Goal: Check status: Check status

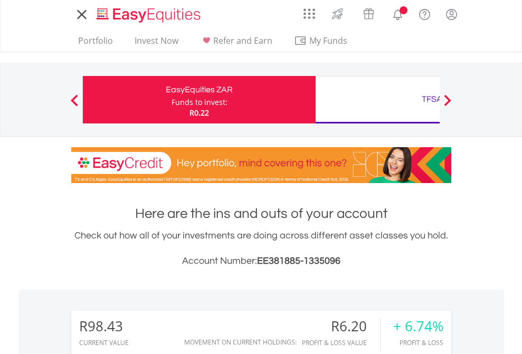
scroll to position [101, 166]
click at [171, 100] on div "Funds to invest:" at bounding box center [199, 102] width 56 height 11
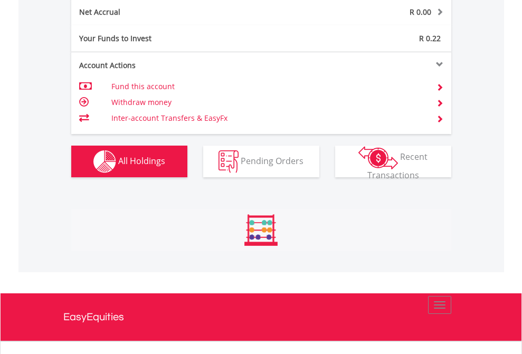
scroll to position [1194, 0]
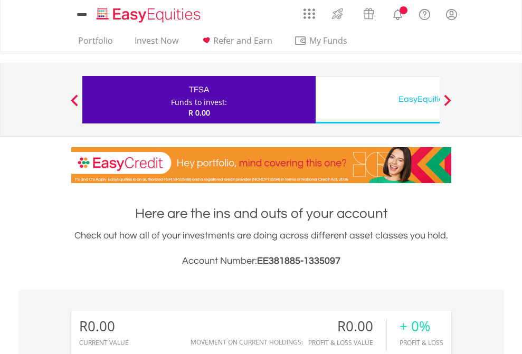
scroll to position [101, 166]
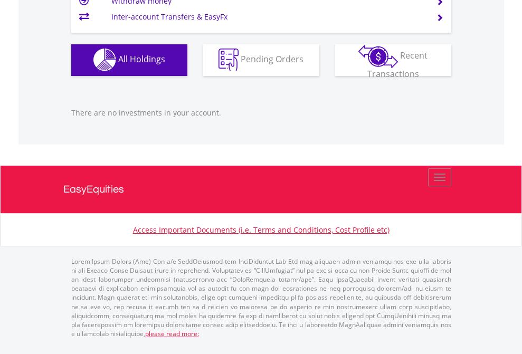
scroll to position [1044, 0]
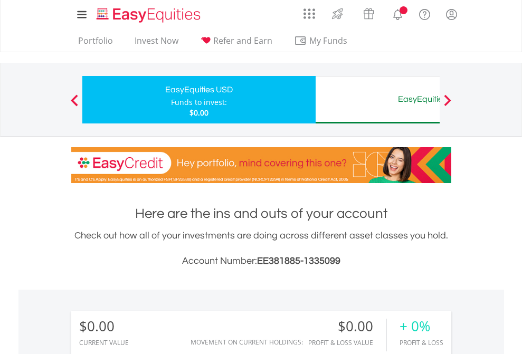
scroll to position [101, 166]
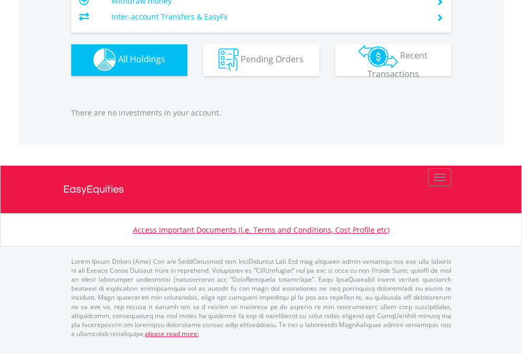
scroll to position [1044, 0]
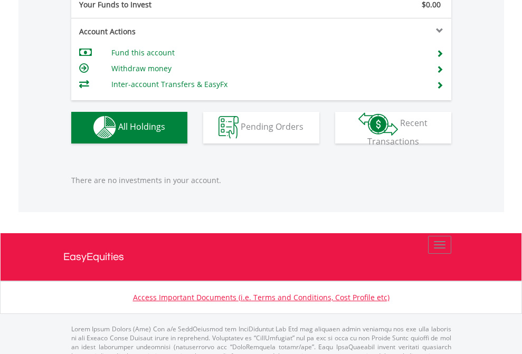
scroll to position [1044, 0]
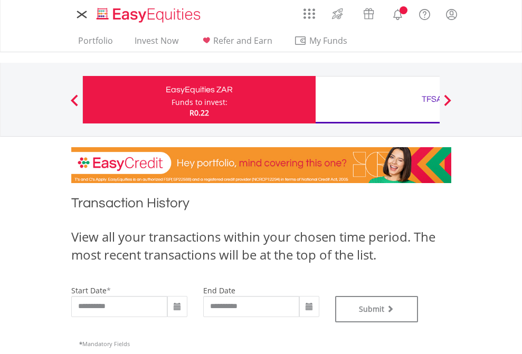
type input "**********"
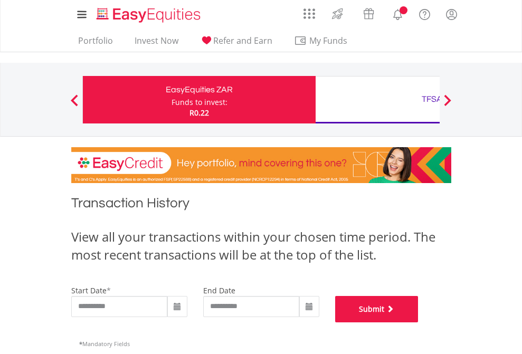
click at [418, 322] on button "Submit" at bounding box center [376, 309] width 83 height 26
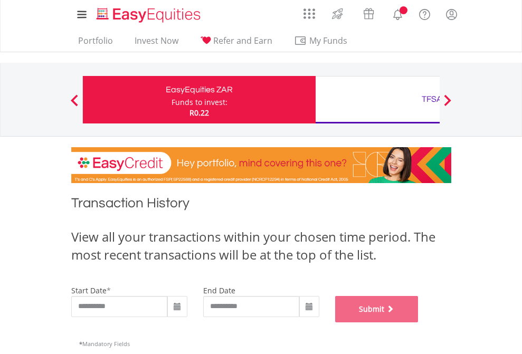
scroll to position [428, 0]
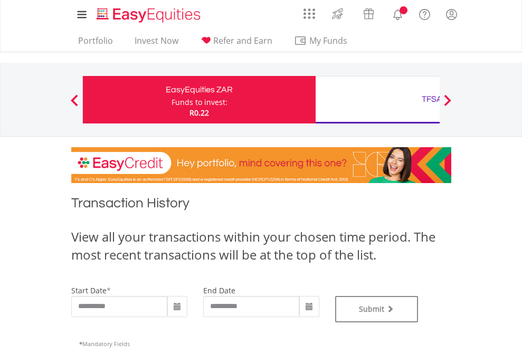
click at [377, 100] on div "TFSA" at bounding box center [432, 99] width 220 height 15
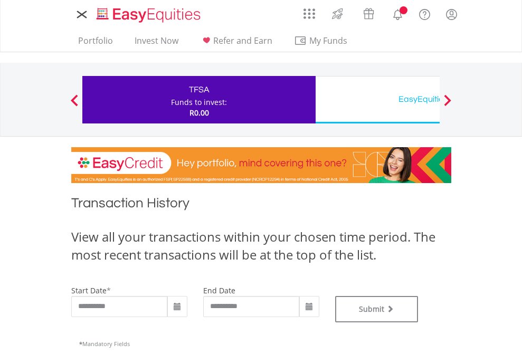
type input "**********"
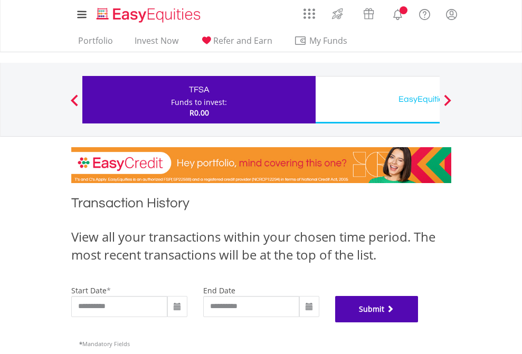
click at [418, 322] on button "Submit" at bounding box center [376, 309] width 83 height 26
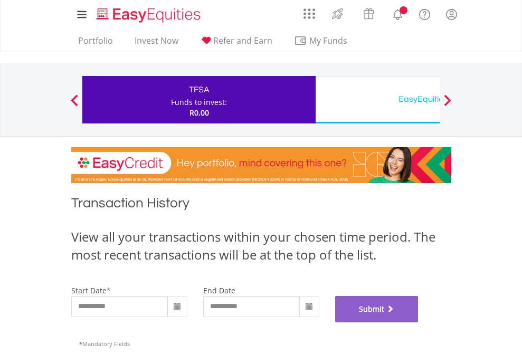
scroll to position [428, 0]
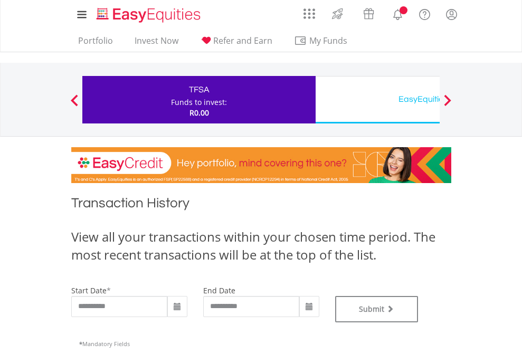
click at [377, 100] on div "EasyEquities USD" at bounding box center [432, 99] width 220 height 15
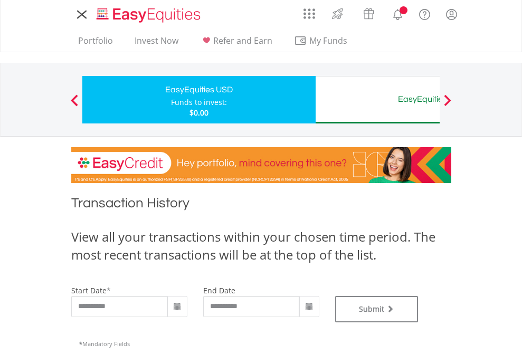
type input "**********"
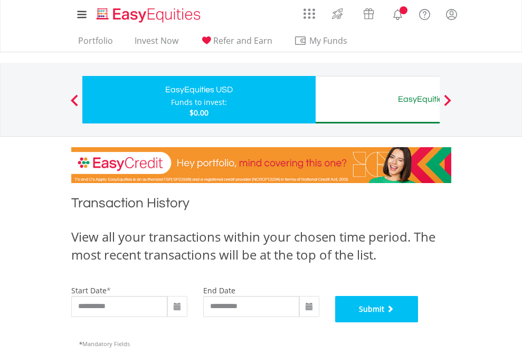
click at [418, 322] on button "Submit" at bounding box center [376, 309] width 83 height 26
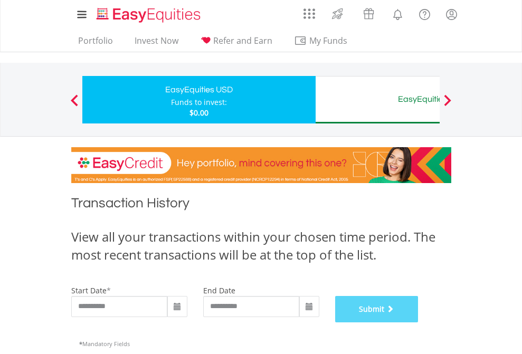
scroll to position [428, 0]
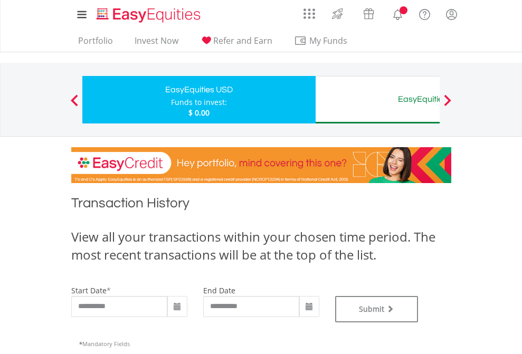
click at [377, 100] on div "EasyEquities AUD" at bounding box center [432, 99] width 220 height 15
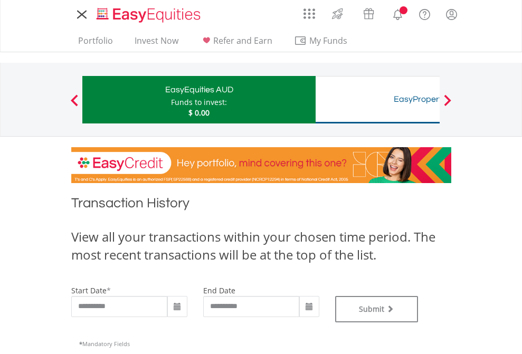
type input "**********"
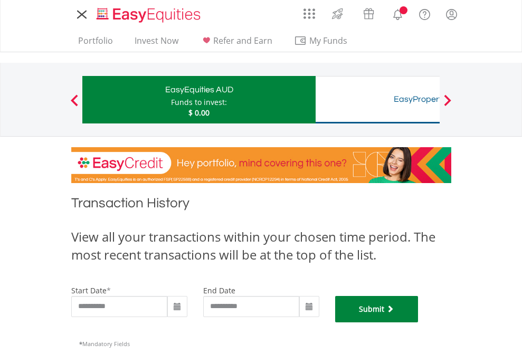
click at [418, 322] on button "Submit" at bounding box center [376, 309] width 83 height 26
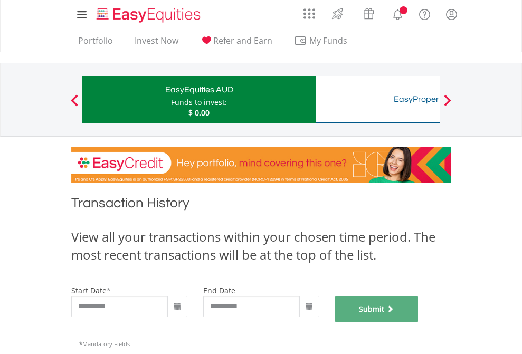
scroll to position [428, 0]
